Goal: Find specific page/section: Find specific page/section

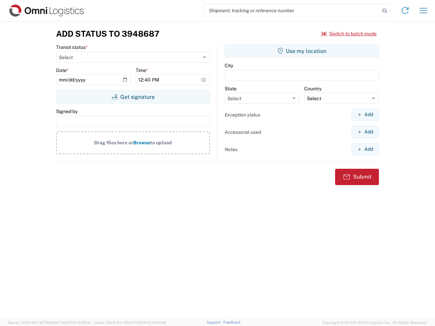
click at [292, 11] on input "search" at bounding box center [292, 10] width 176 height 13
click at [385, 11] on icon at bounding box center [385, 11] width 10 height 10
click at [405, 11] on icon at bounding box center [405, 10] width 11 height 11
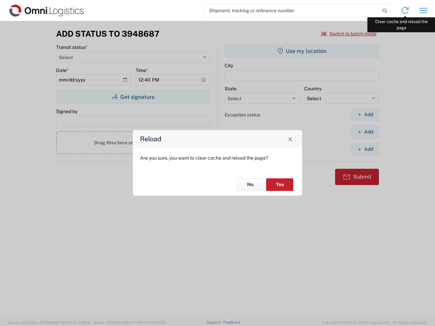
click at [424, 11] on div "Reload Are you sure, you want to clear cache and reload the page? No Yes" at bounding box center [217, 163] width 435 height 326
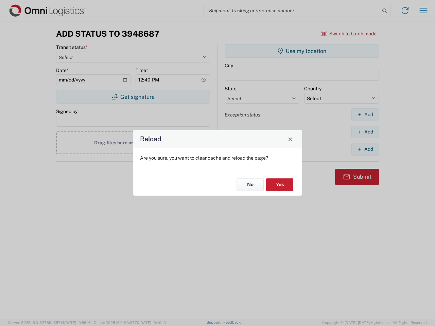
click at [349, 34] on div "Reload Are you sure, you want to clear cache and reload the page? No Yes" at bounding box center [217, 163] width 435 height 326
click at [133, 97] on div "Reload Are you sure, you want to clear cache and reload the page? No Yes" at bounding box center [217, 163] width 435 height 326
click at [302, 51] on div "Reload Are you sure, you want to clear cache and reload the page? No Yes" at bounding box center [217, 163] width 435 height 326
click at [365, 115] on div "Reload Are you sure, you want to clear cache and reload the page? No Yes" at bounding box center [217, 163] width 435 height 326
click at [365, 132] on div "Reload Are you sure, you want to clear cache and reload the page? No Yes" at bounding box center [217, 163] width 435 height 326
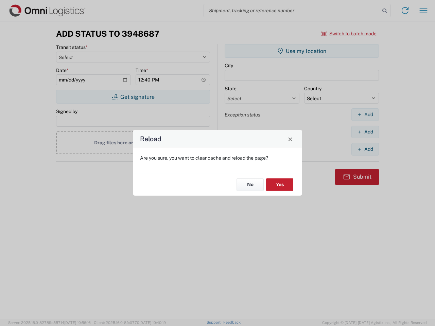
click at [365, 149] on div "Reload Are you sure, you want to clear cache and reload the page? No Yes" at bounding box center [217, 163] width 435 height 326
